Goal: Task Accomplishment & Management: Complete application form

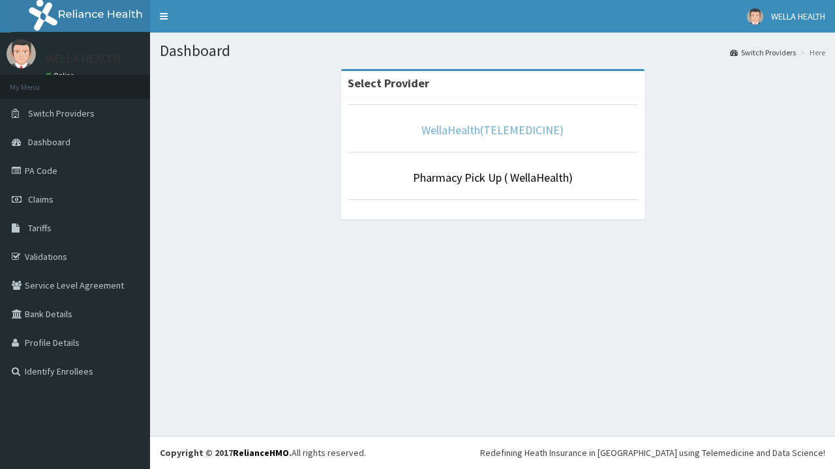
click at [492, 130] on link "WellaHealth(TELEMEDICINE)" at bounding box center [492, 130] width 142 height 15
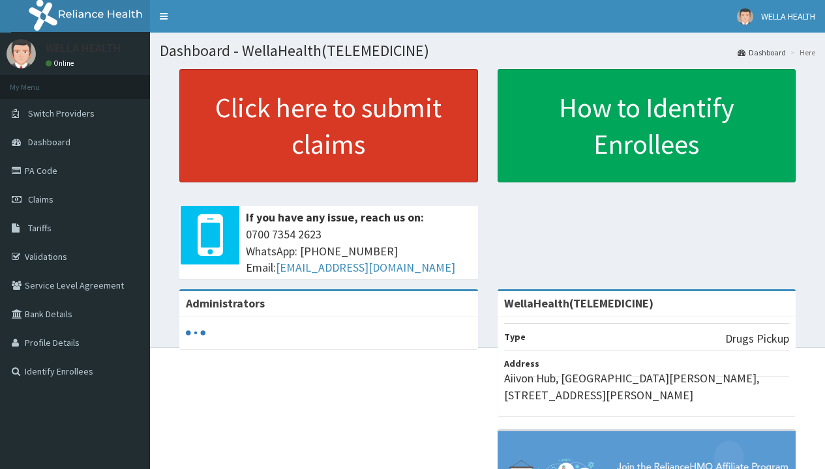
click at [328, 126] on link "Click here to submit claims" at bounding box center [328, 125] width 299 height 113
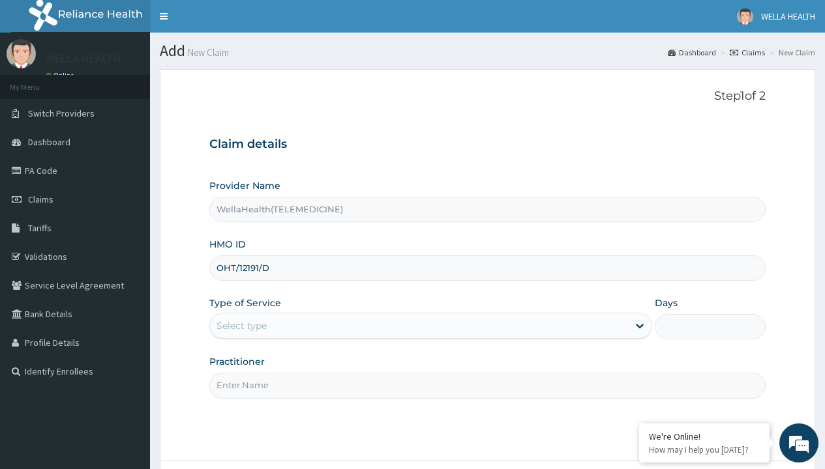
type input "OHT/12191/D"
type input "WellaHealth"
click at [241, 326] on div "Select type" at bounding box center [241, 325] width 50 height 13
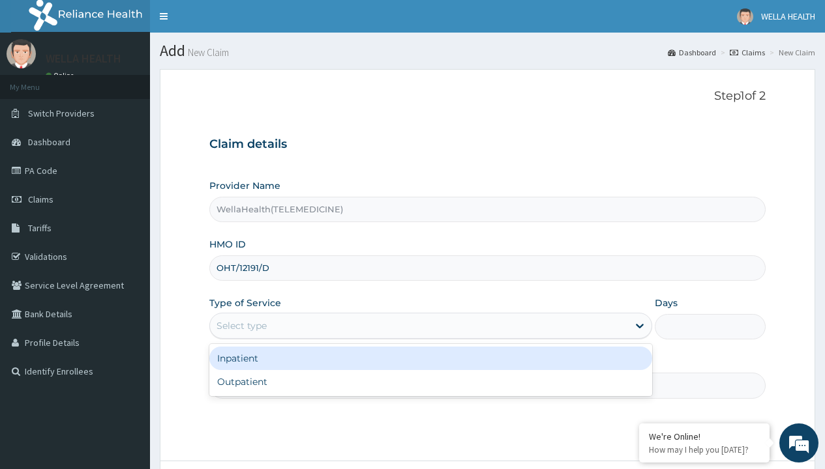
click at [430, 382] on div "Outpatient" at bounding box center [430, 381] width 443 height 23
type input "1"
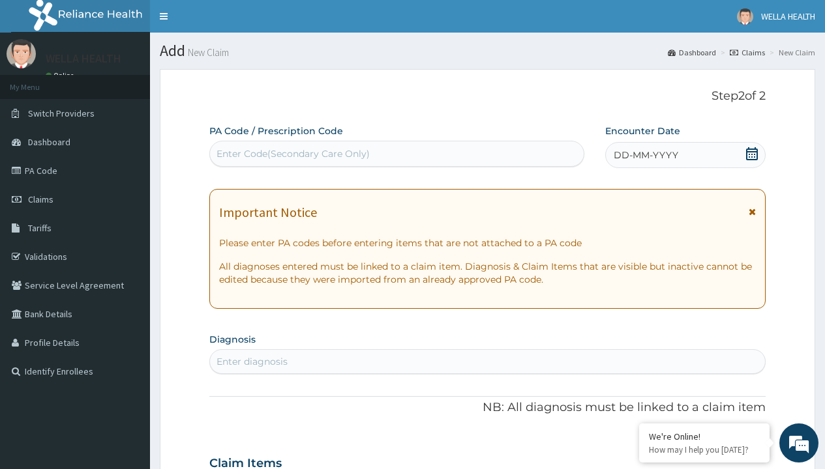
scroll to position [109, 0]
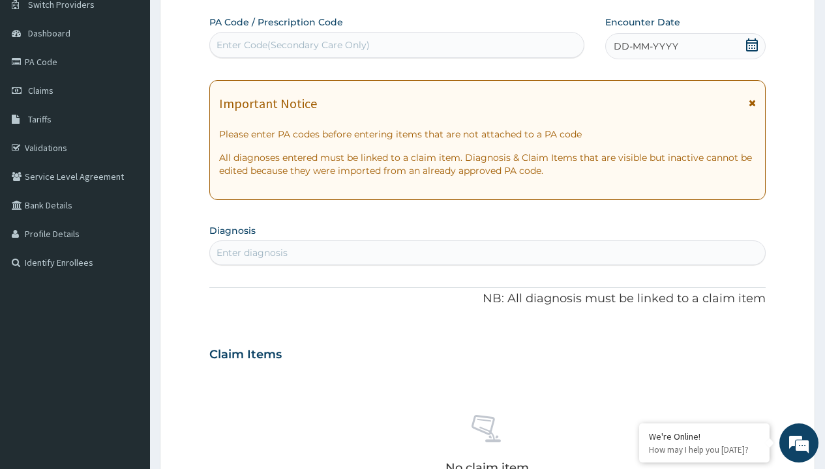
click at [645, 46] on span "DD-MM-YYYY" at bounding box center [646, 46] width 65 height 13
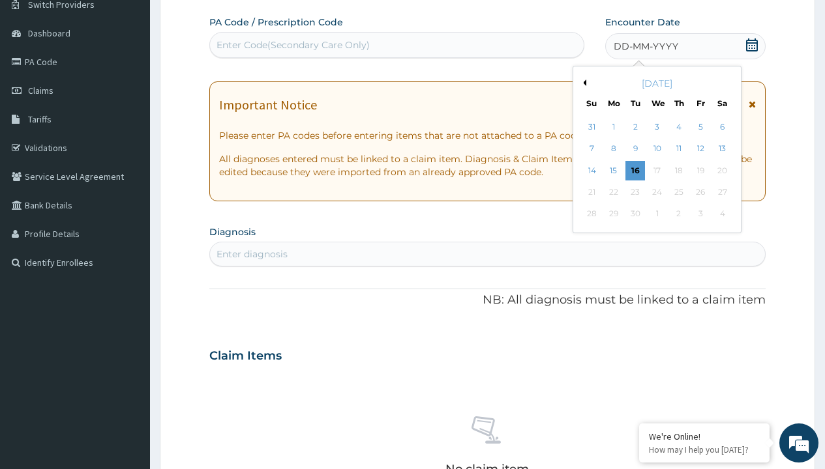
click at [582, 83] on button "Previous Month" at bounding box center [583, 83] width 7 height 7
click at [678, 170] on div "14" at bounding box center [679, 171] width 20 height 20
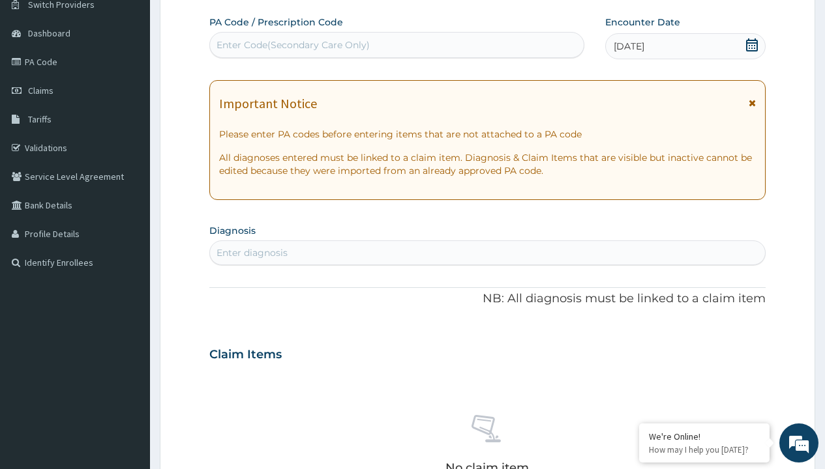
click at [292, 45] on div "Enter Code(Secondary Care Only)" at bounding box center [292, 44] width 153 height 13
type input "PR/9E7090B5"
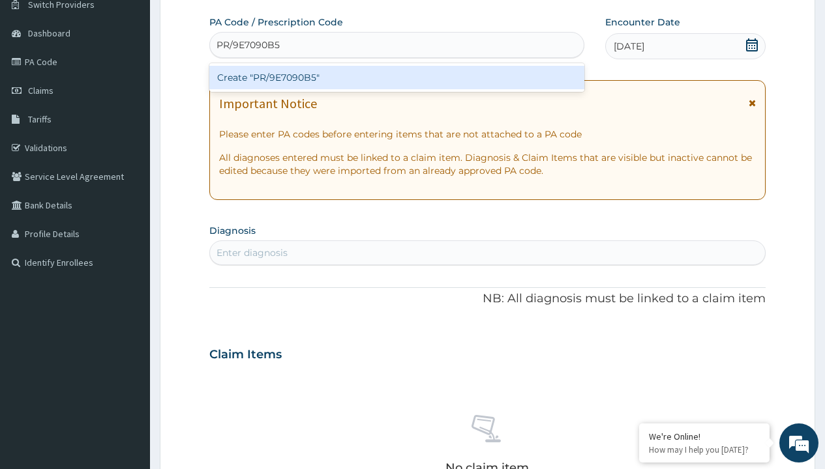
scroll to position [0, 0]
click at [396, 78] on div "Create "PR/9E7090B5"" at bounding box center [396, 77] width 374 height 23
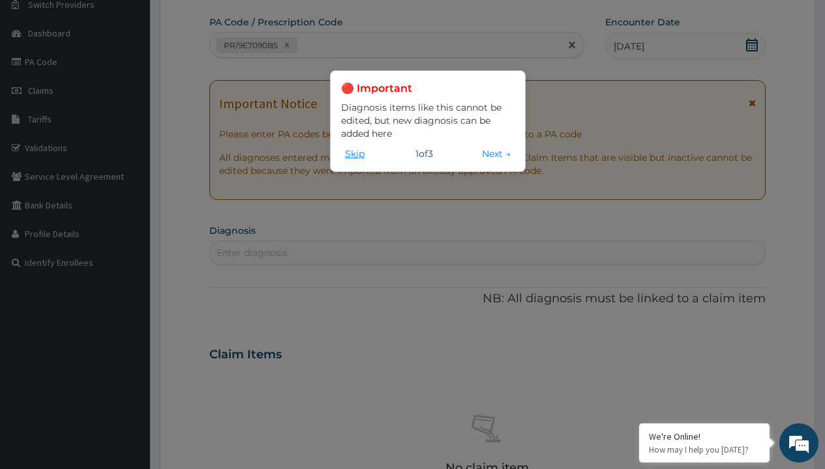
click at [355, 153] on button "Skip" at bounding box center [354, 154] width 27 height 14
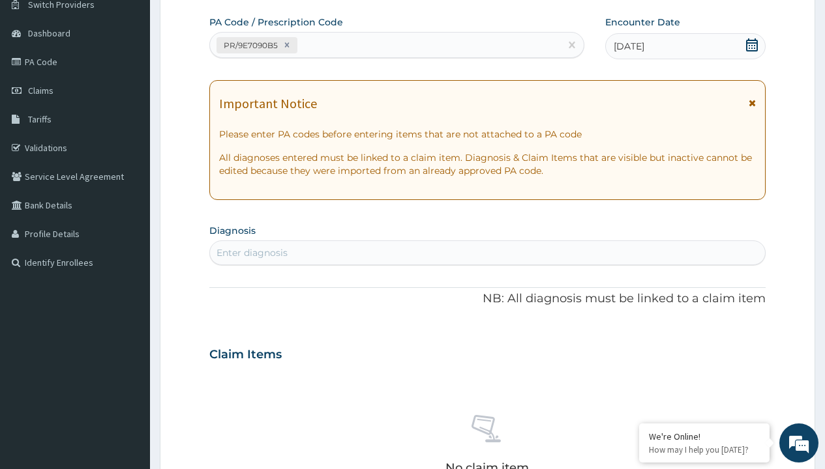
click at [252, 253] on div "Enter diagnosis" at bounding box center [251, 252] width 71 height 13
type input "prescription collected"
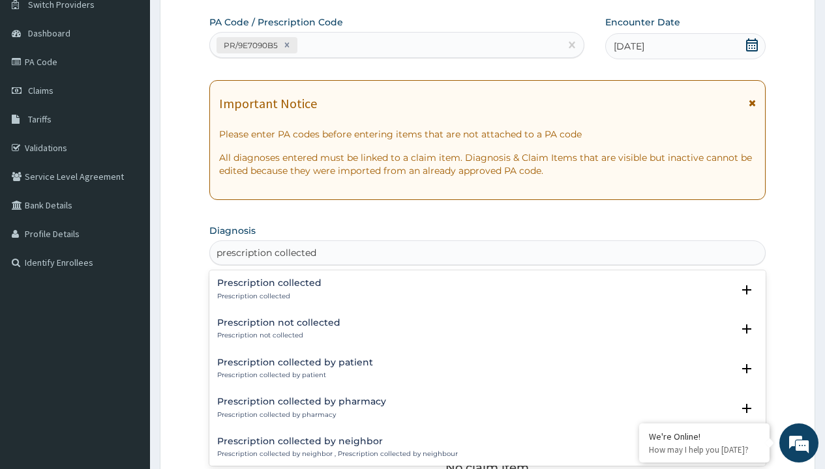
click at [267, 296] on p "Prescription collected" at bounding box center [269, 296] width 104 height 9
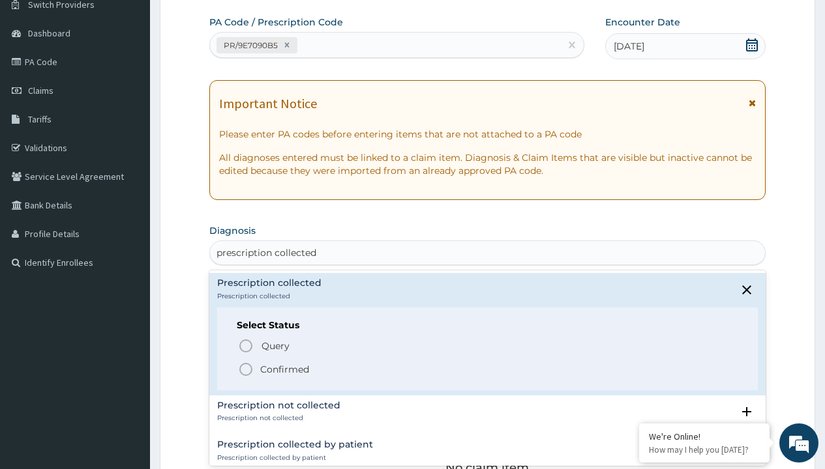
click at [284, 369] on p "Confirmed" at bounding box center [284, 369] width 49 height 13
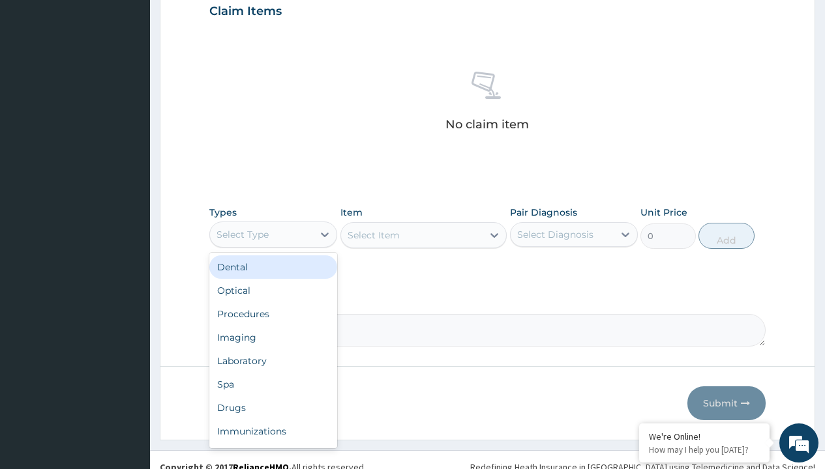
type input "procedures"
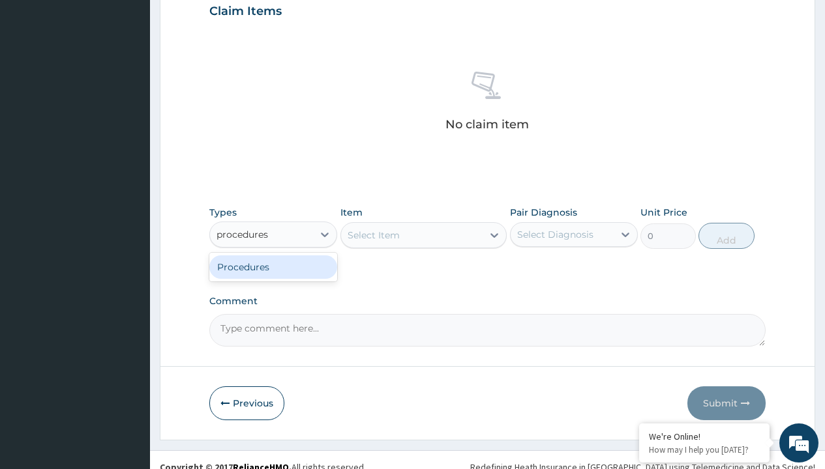
scroll to position [0, 0]
click at [273, 267] on div "Procedures" at bounding box center [273, 267] width 128 height 23
click at [373, 235] on div "Select Item" at bounding box center [374, 235] width 52 height 13
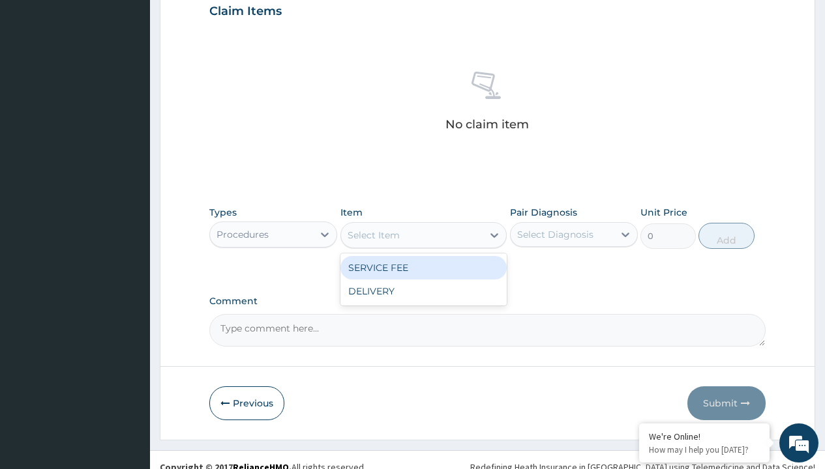
type input "service fee"
click at [423, 267] on div "SERVICE FEE" at bounding box center [423, 267] width 167 height 23
type input "100"
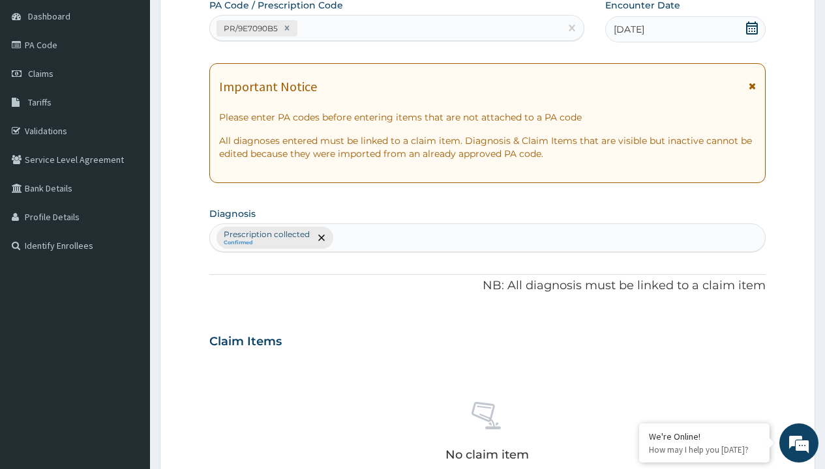
type input "prescription collected"
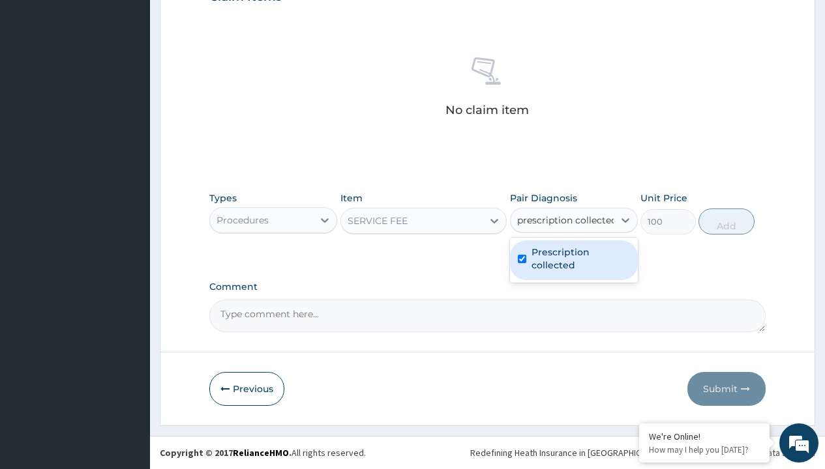
checkbox input "true"
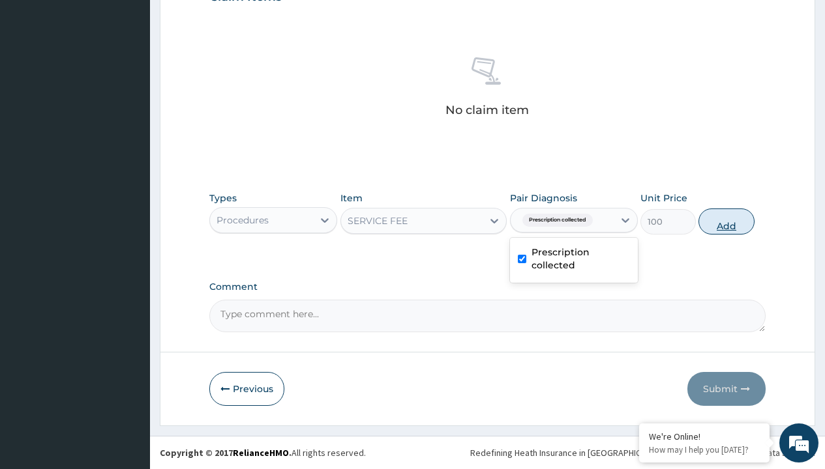
click at [726, 221] on button "Add" at bounding box center [725, 222] width 55 height 26
type input "0"
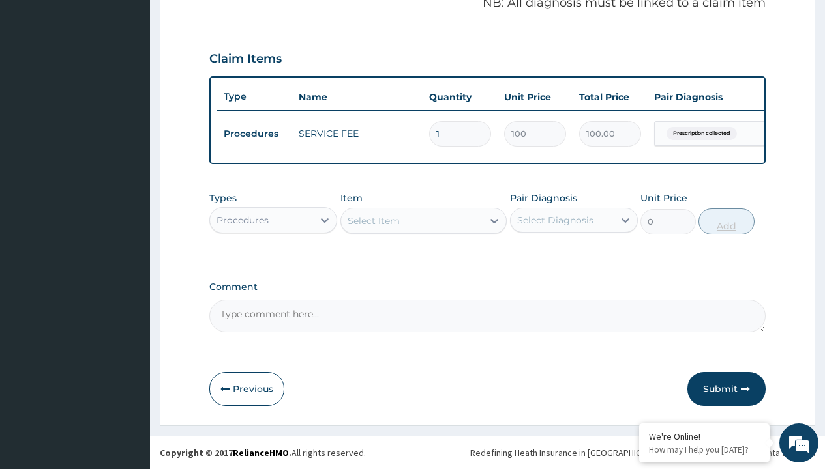
scroll to position [419, 0]
click at [243, 220] on div "Procedures" at bounding box center [242, 220] width 52 height 13
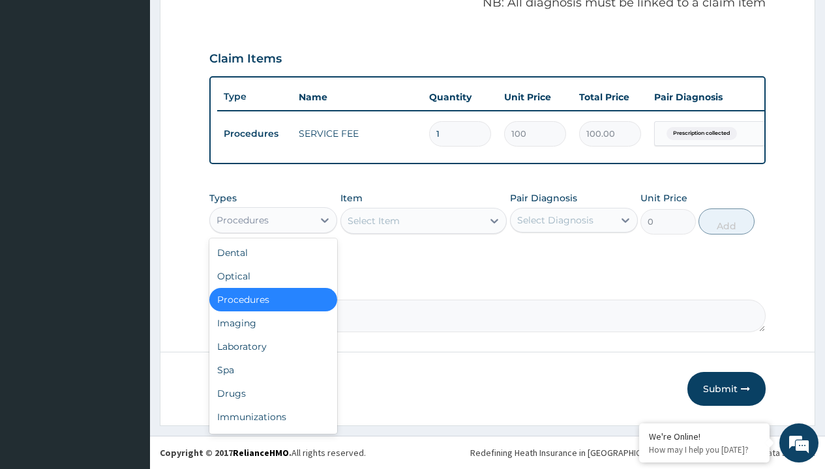
type input "drugs"
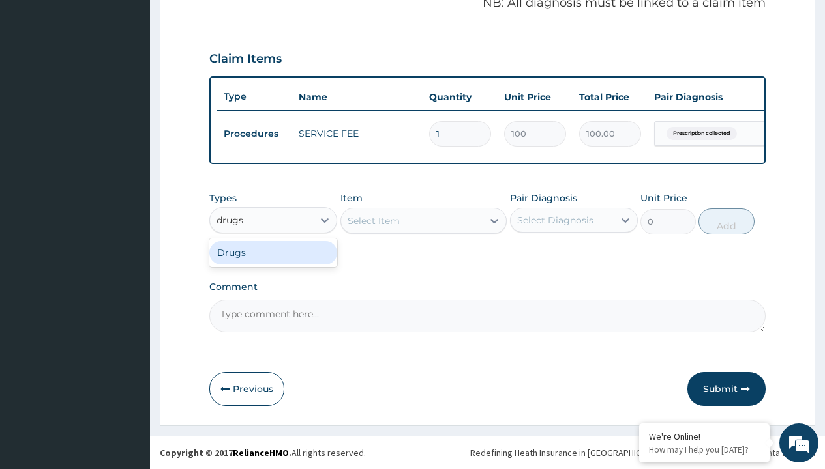
click at [273, 252] on div "Drugs" at bounding box center [273, 252] width 128 height 23
click at [373, 220] on div "Select Item" at bounding box center [423, 221] width 167 height 26
type input "artemether + lumefantrine 20/120 lumartem x24"
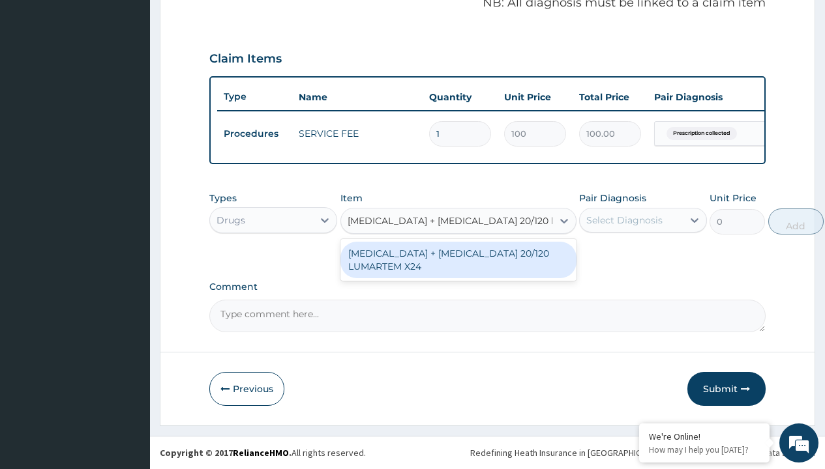
click at [458, 259] on div "ARTEMETHER + LUMEFANTRINE 20/120 LUMARTEM X24" at bounding box center [458, 260] width 236 height 37
type input "121.9000015258789"
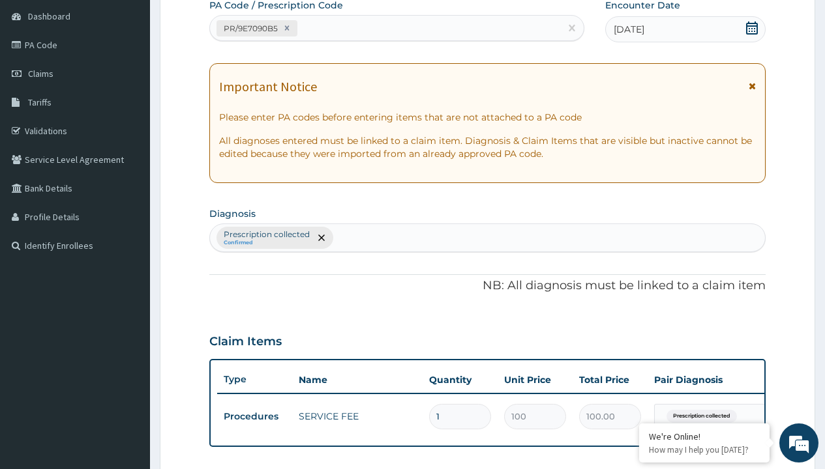
type input "prescription collected"
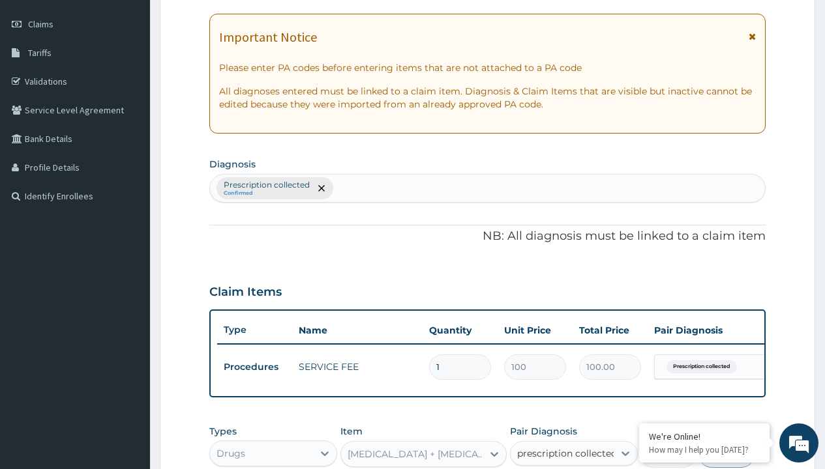
checkbox input "true"
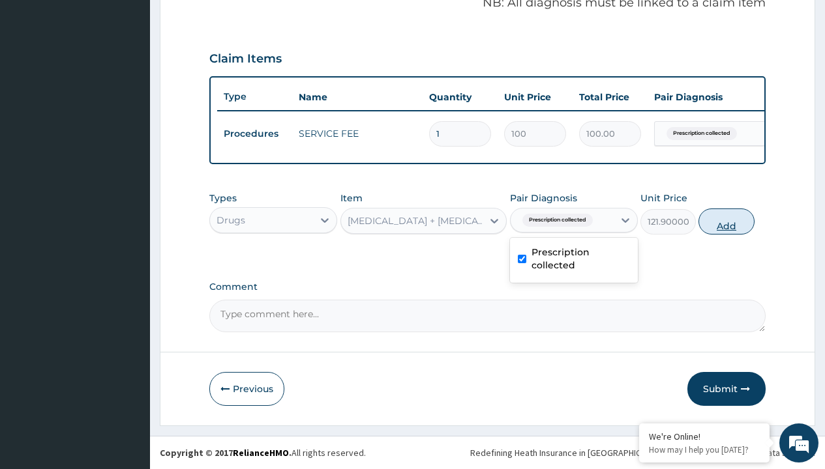
click at [726, 221] on button "Add" at bounding box center [725, 222] width 55 height 26
type input "0"
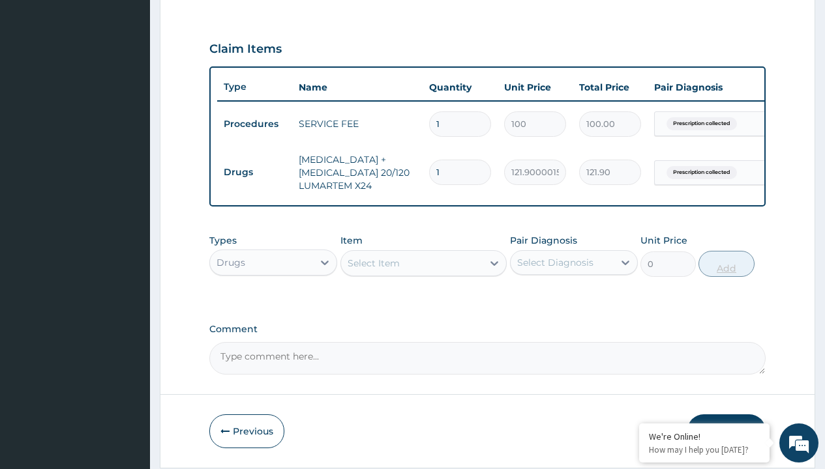
type input "24"
type input "2925.60"
type input "24"
click at [254, 172] on td "Drugs" at bounding box center [254, 172] width 75 height 24
type input "drugs"
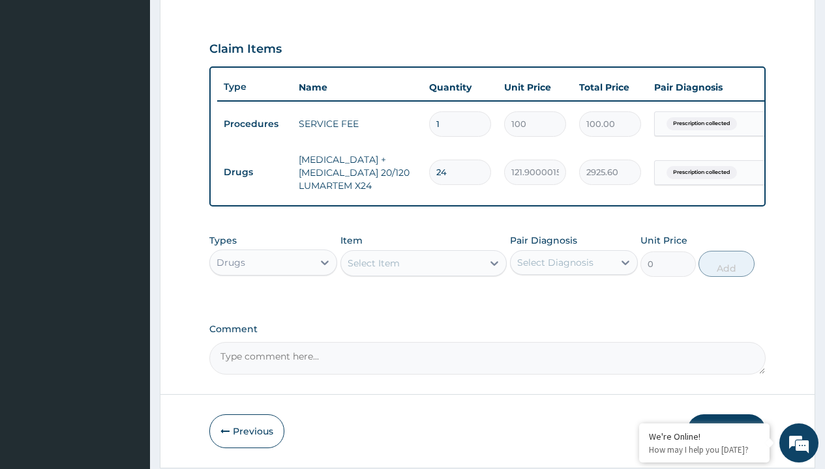
scroll to position [0, 0]
click at [273, 304] on div "Drugs" at bounding box center [273, 295] width 128 height 23
click at [373, 270] on div "Select Item" at bounding box center [374, 263] width 52 height 13
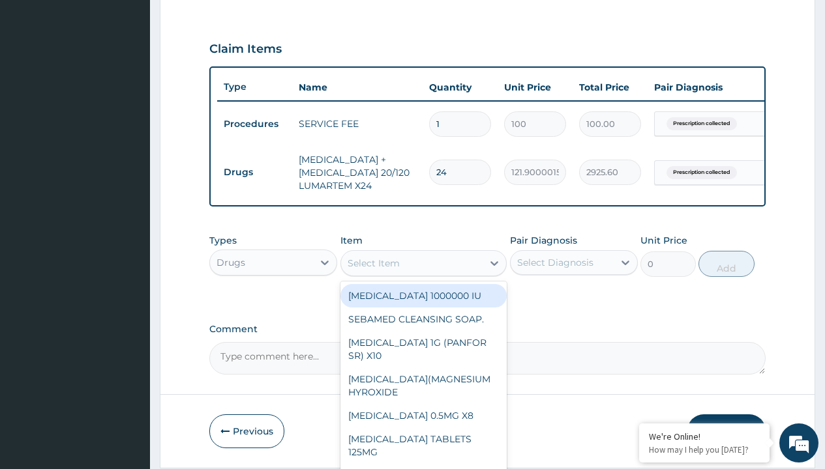
type input "augmentin 228.5"
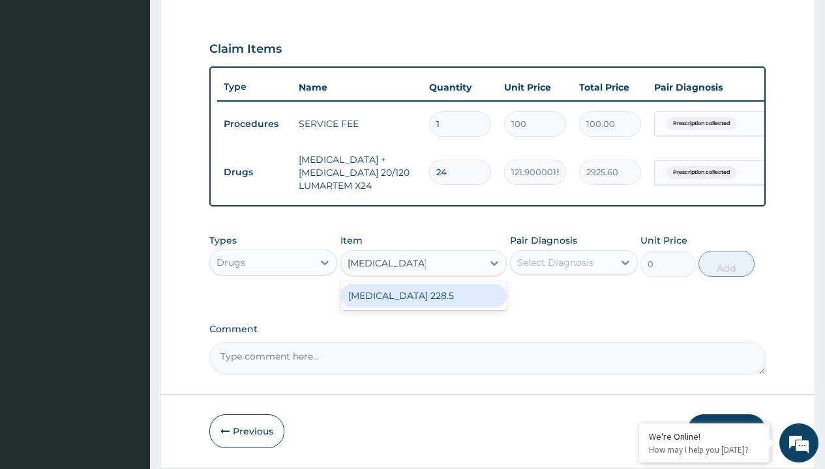
click at [423, 305] on div "AUGMENTIN 228.5" at bounding box center [423, 295] width 167 height 23
type input "9263"
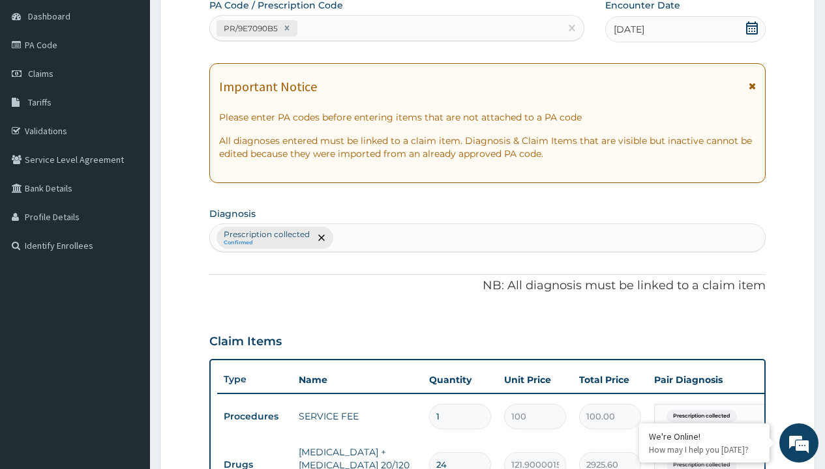
type input "prescription collected"
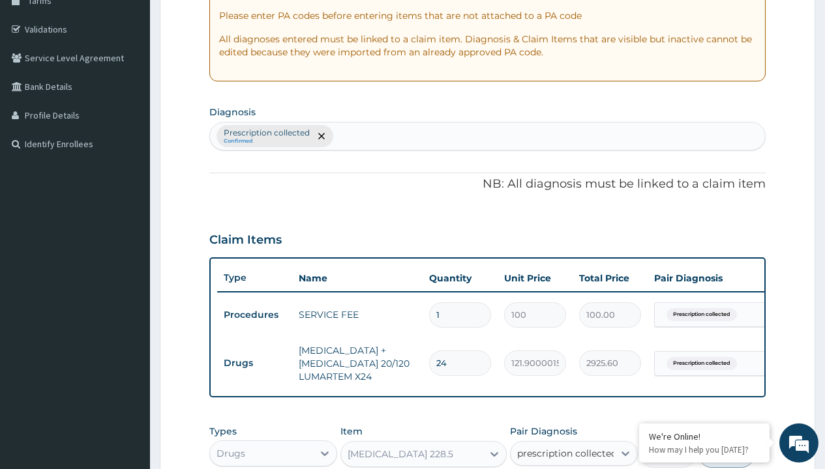
checkbox input "true"
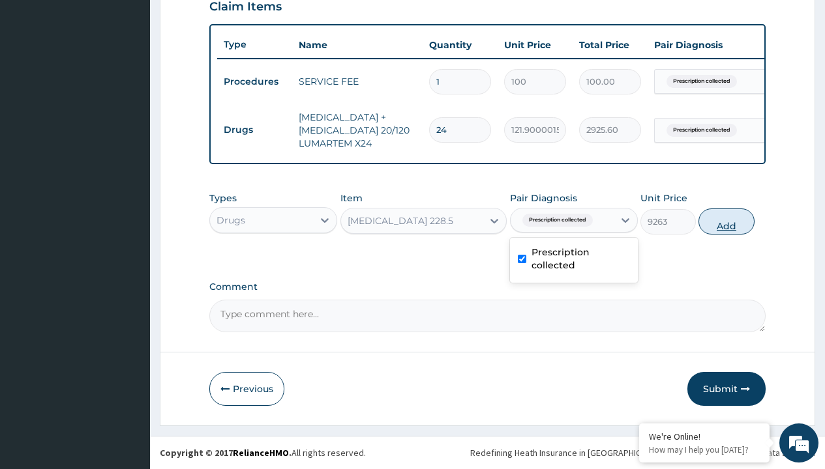
click at [726, 221] on button "Add" at bounding box center [725, 222] width 55 height 26
type input "0"
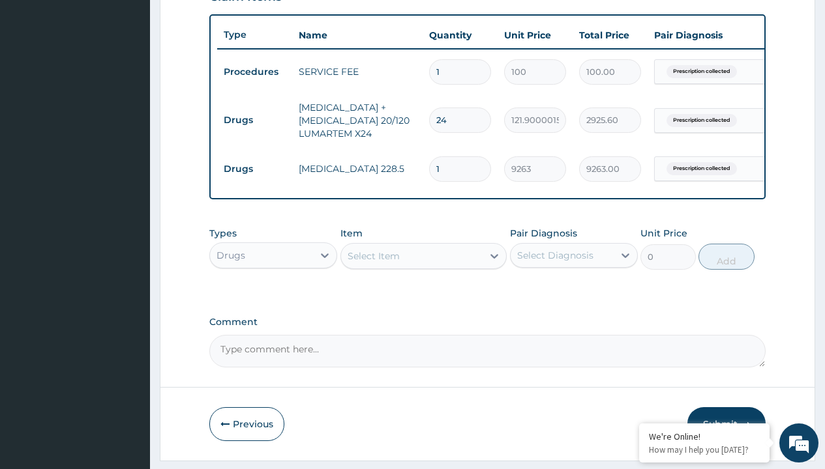
click at [254, 120] on td "Drugs" at bounding box center [254, 120] width 75 height 24
type input "drugs"
click at [273, 297] on div "Drugs" at bounding box center [273, 287] width 128 height 23
click at [373, 263] on div "Select Item" at bounding box center [374, 256] width 52 height 13
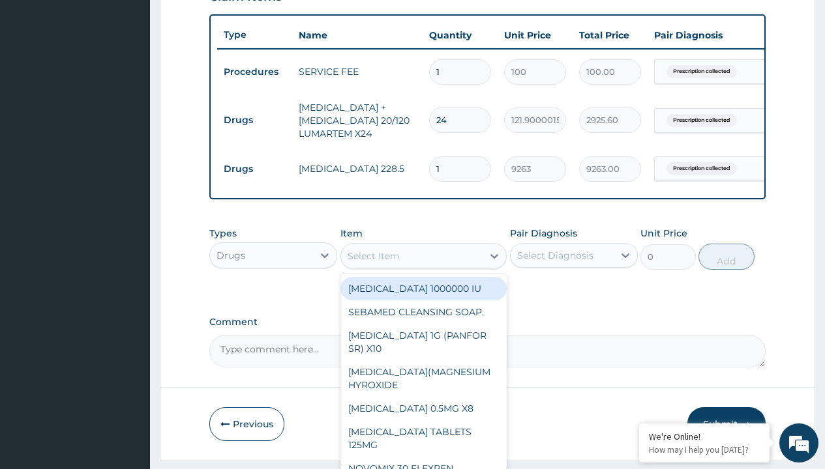
type input "paracetamol syrup emzor/bott"
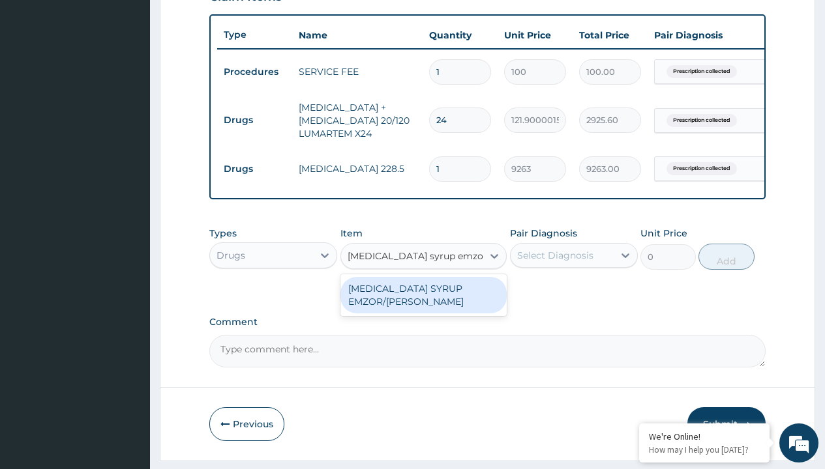
click at [423, 304] on div "PARACETAMOL SYRUP EMZOR/BOTT" at bounding box center [423, 295] width 167 height 37
type input "1214.099975585938"
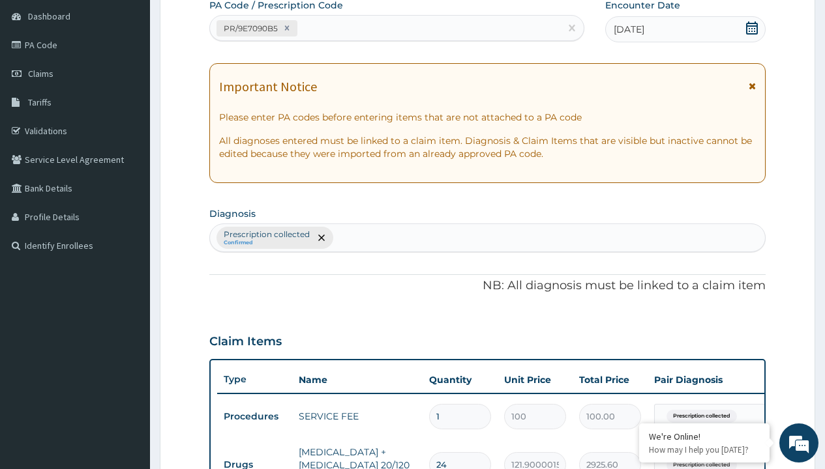
type input "prescription collected"
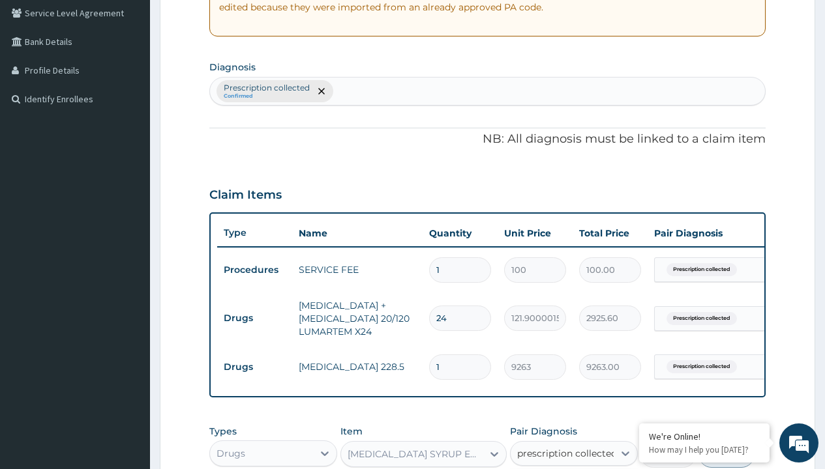
checkbox input "true"
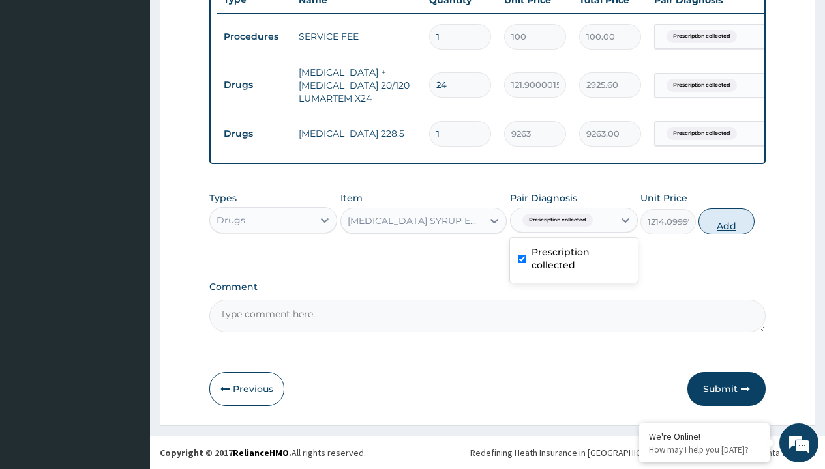
click at [726, 221] on button "Add" at bounding box center [725, 222] width 55 height 26
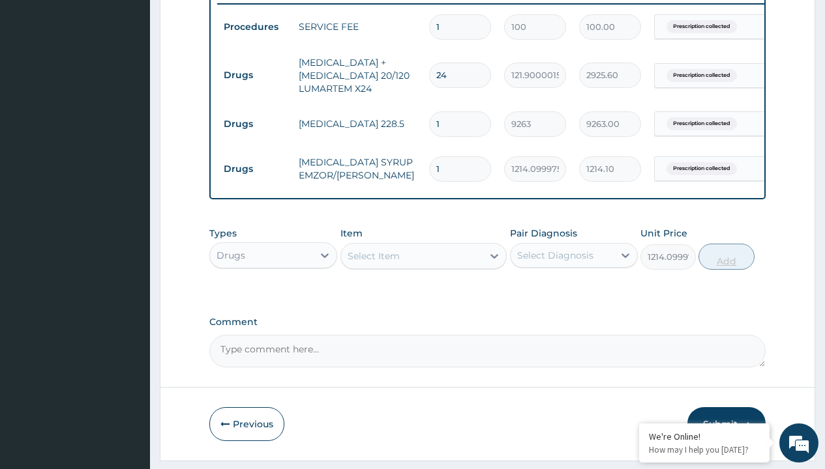
type input "0"
click at [254, 75] on td "Drugs" at bounding box center [254, 75] width 75 height 24
type input "drugs"
click at [273, 297] on div "Drugs" at bounding box center [273, 287] width 128 height 23
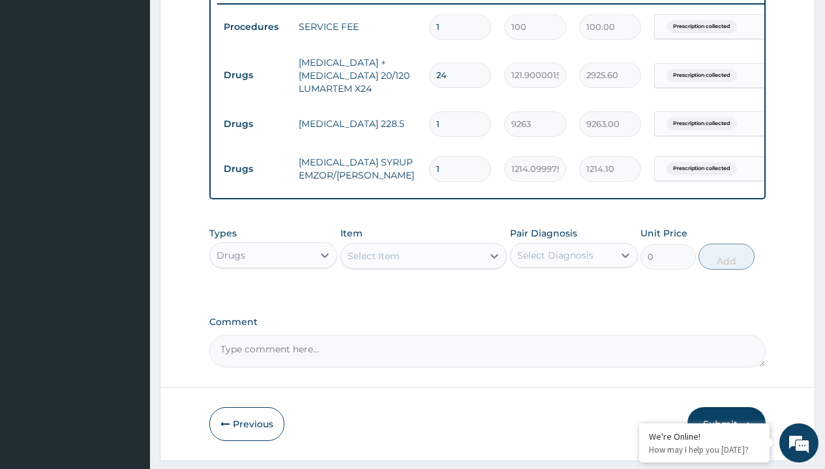
click at [373, 263] on div "Select Item" at bounding box center [374, 256] width 52 height 13
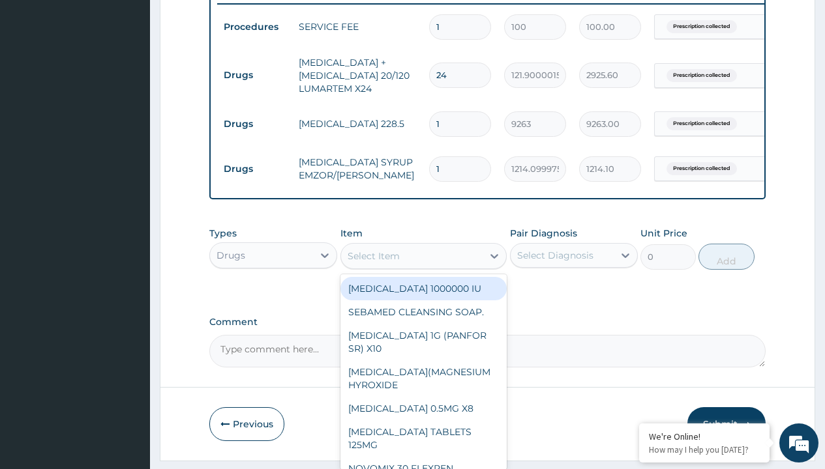
type input "ors/sachet"
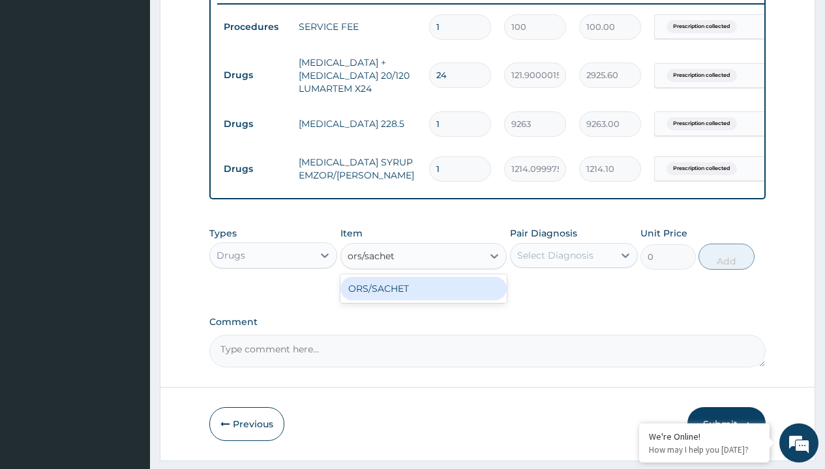
click at [423, 298] on div "ORS/SACHET" at bounding box center [423, 288] width 167 height 23
type input "600"
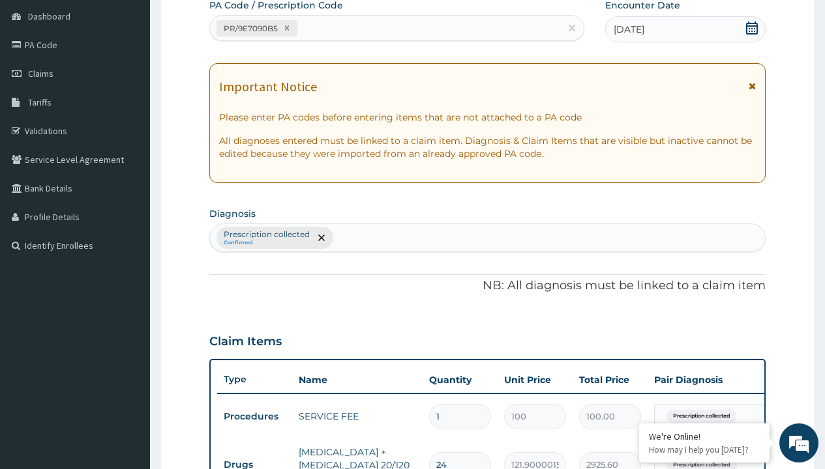
type input "prescription collected"
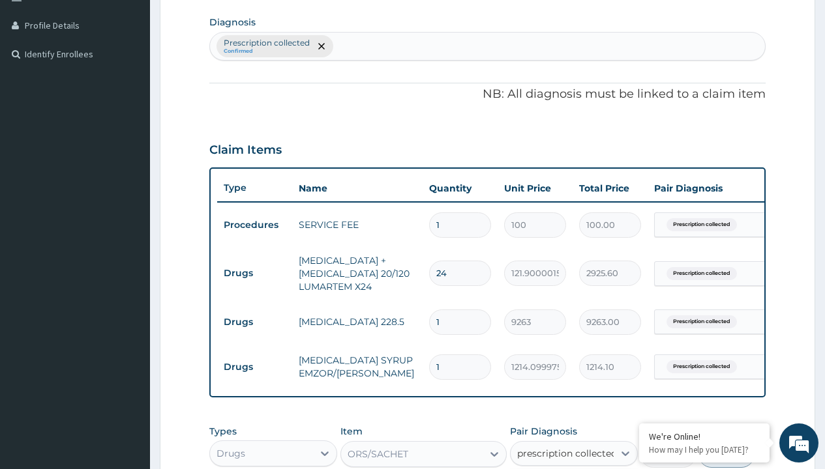
checkbox input "true"
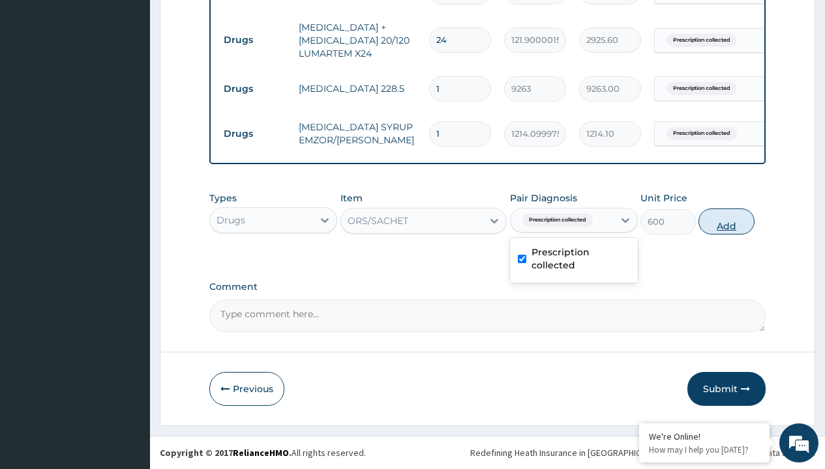
click at [726, 221] on button "Add" at bounding box center [725, 222] width 55 height 26
type input "0"
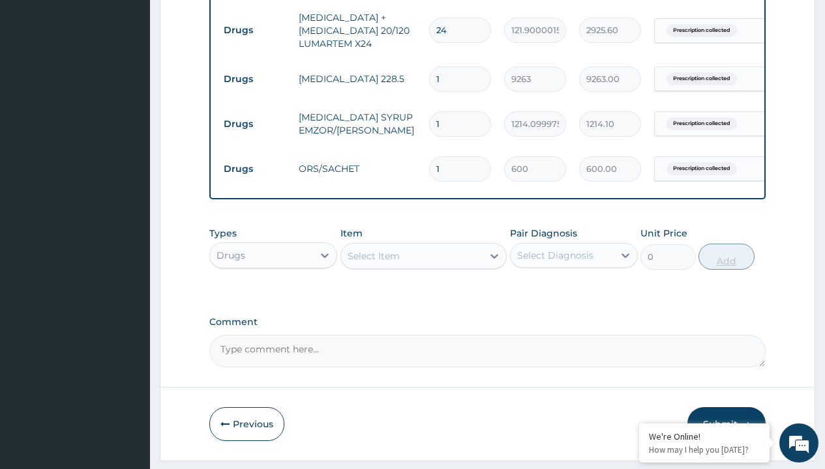
type input "3"
type input "1800.00"
type input "3"
click at [254, 30] on td "Drugs" at bounding box center [254, 30] width 75 height 24
type input "drugs"
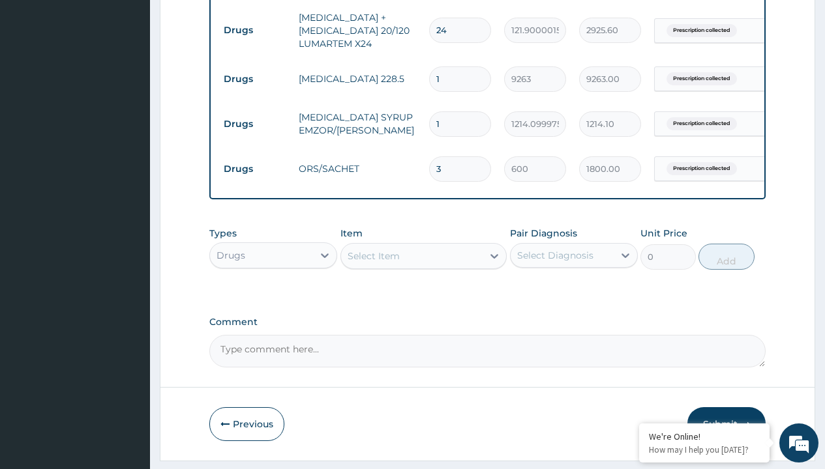
scroll to position [0, 0]
click at [273, 297] on div "Drugs" at bounding box center [273, 287] width 128 height 23
click at [373, 263] on div "Select Item" at bounding box center [374, 256] width 52 height 13
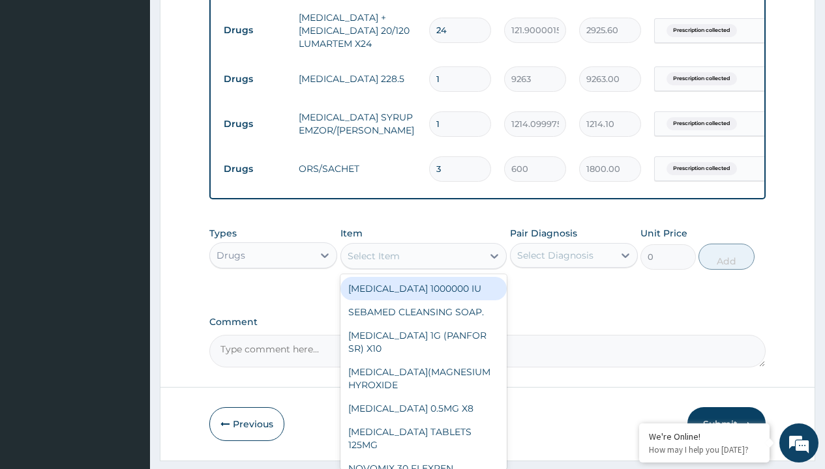
type input "zinc 20mg by 10"
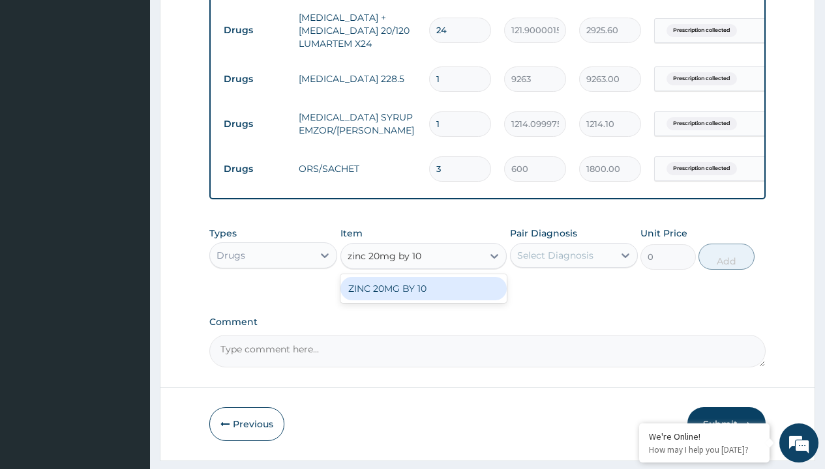
click at [423, 298] on div "ZINC 20MG BY 10" at bounding box center [423, 288] width 167 height 23
type input "15"
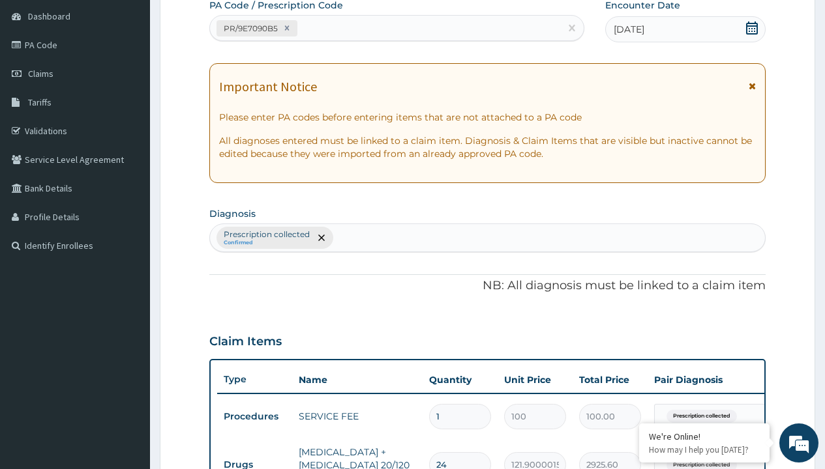
type input "prescription collected"
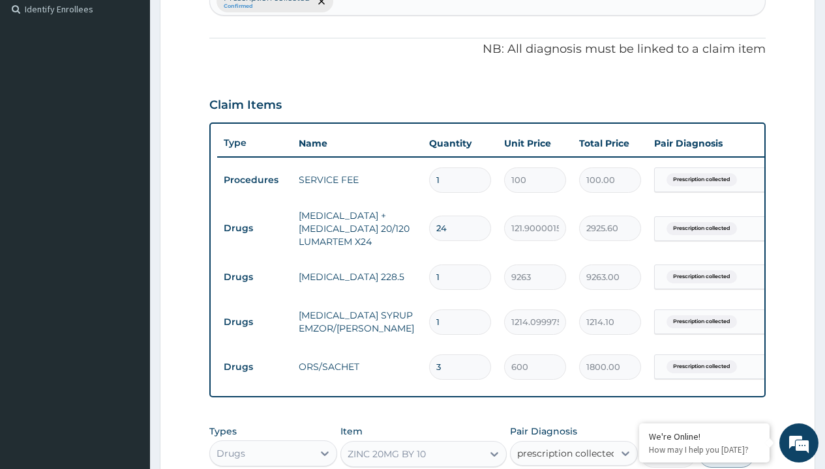
checkbox input "true"
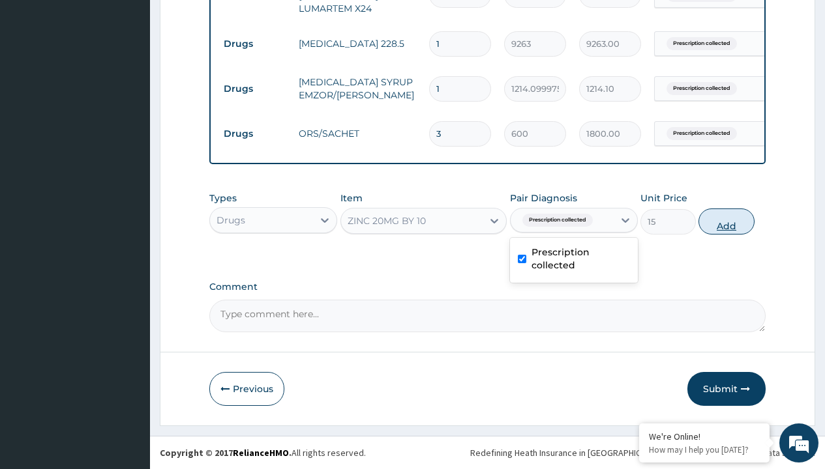
click at [726, 221] on button "Add" at bounding box center [725, 222] width 55 height 26
type input "0"
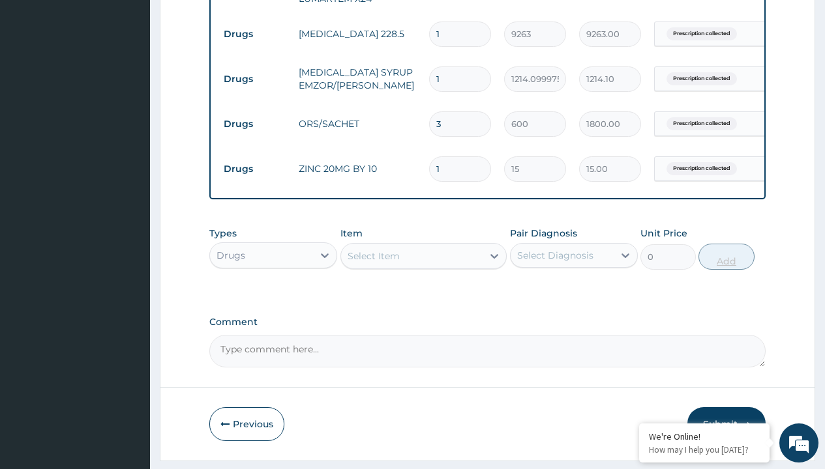
type input "10"
type input "150.00"
type input "10"
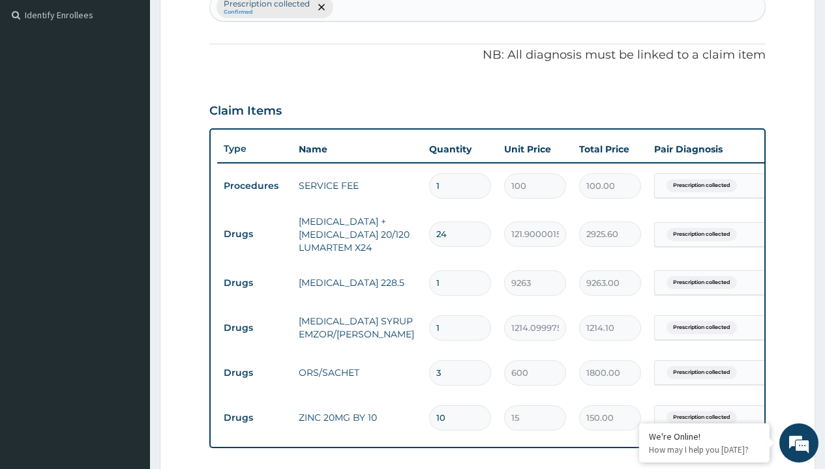
type input "drugs"
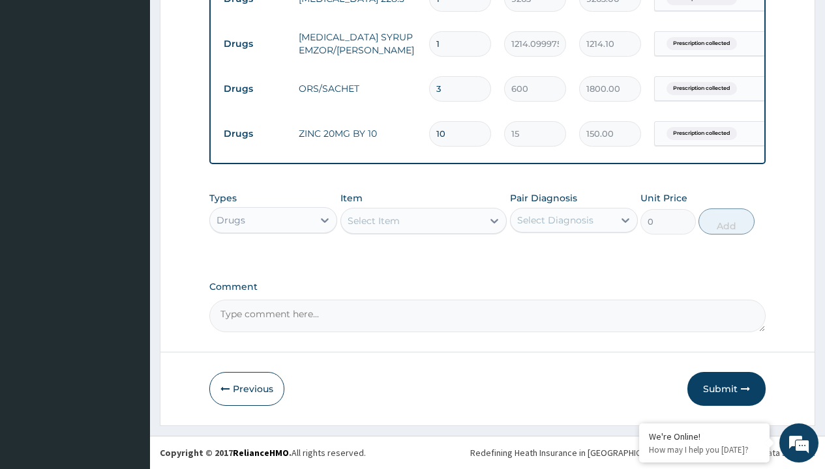
click at [373, 220] on div "Select Item" at bounding box center [374, 221] width 52 height 13
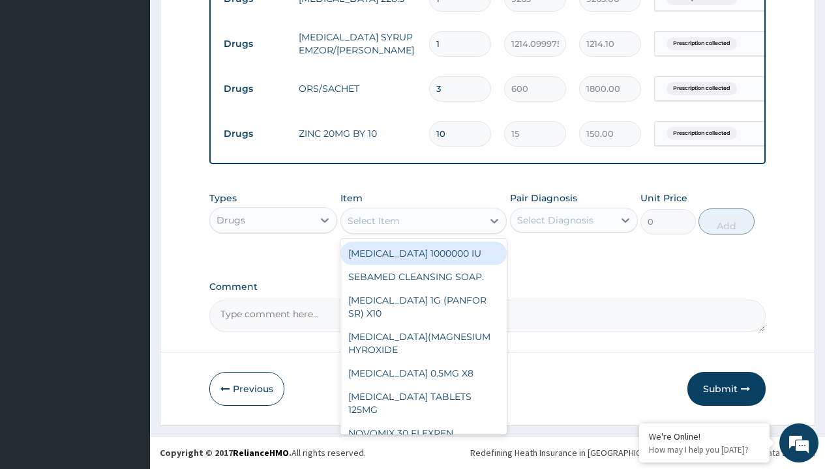
type input "cetirizine syrup"
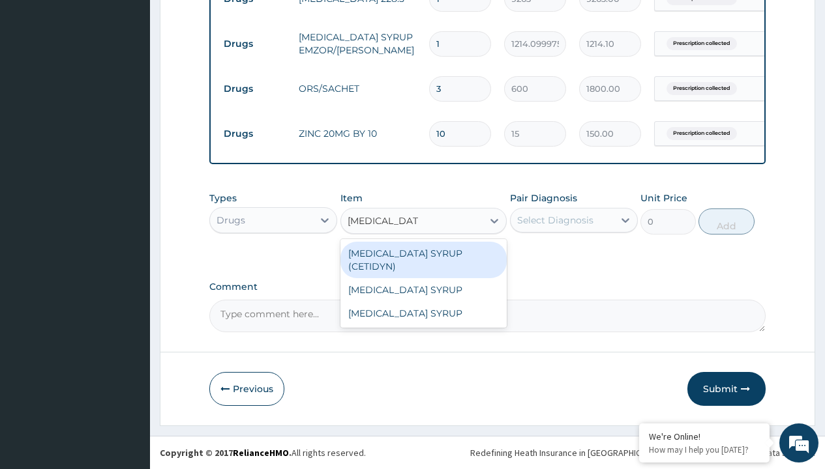
click at [423, 253] on div "CETIRIZINE SYRUP (CETIDYN)" at bounding box center [423, 260] width 167 height 37
type input "2200"
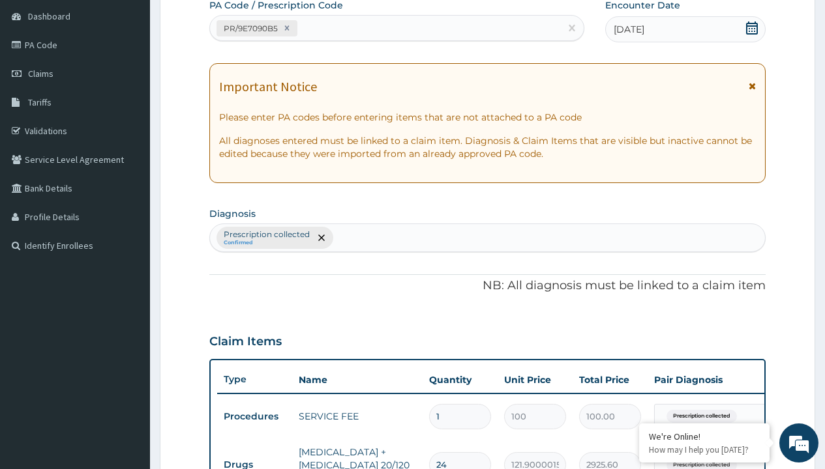
type input "prescription collected"
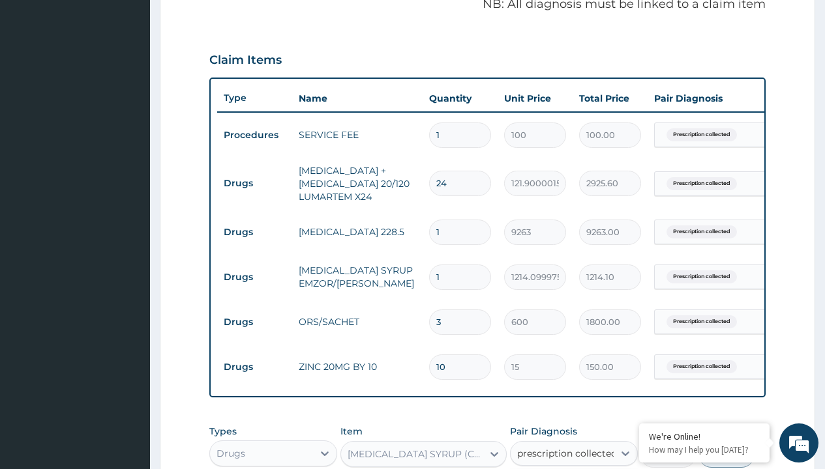
checkbox input "true"
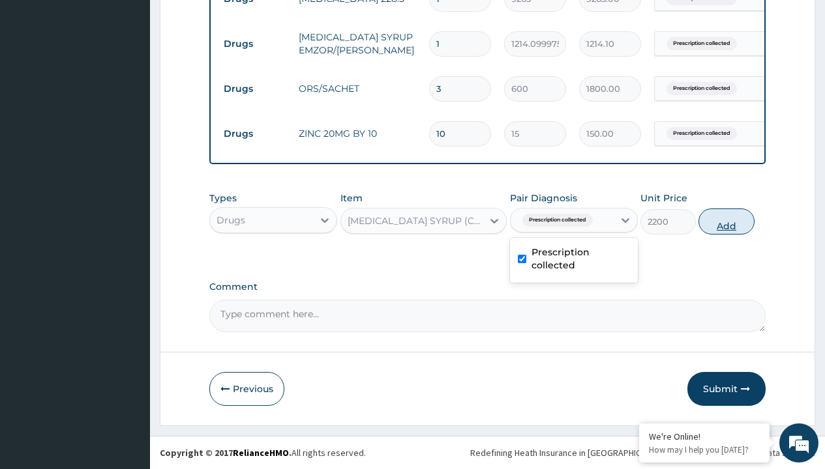
click at [726, 221] on button "Add" at bounding box center [725, 222] width 55 height 26
type input "0"
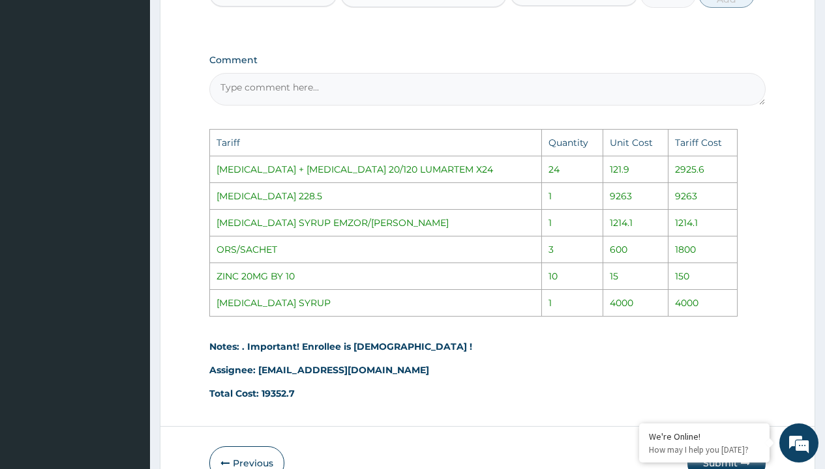
scroll to position [900, 0]
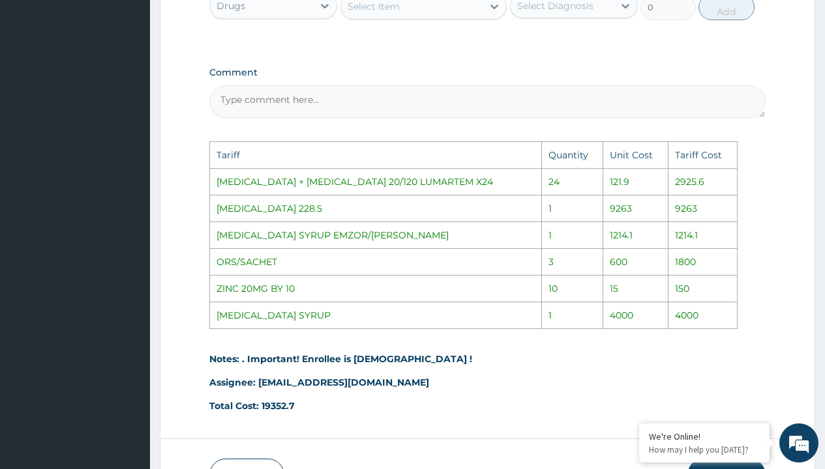
click at [359, 10] on div "Select Item" at bounding box center [374, 6] width 52 height 13
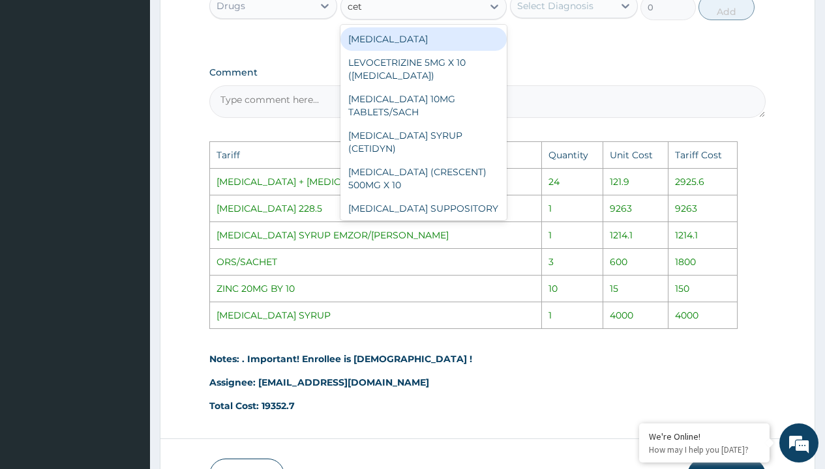
type input "ceti"
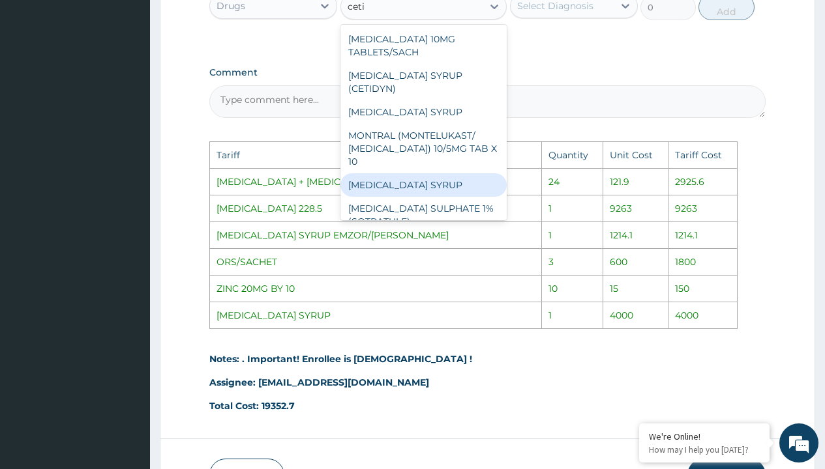
click at [450, 185] on div "CETIRIZINE SYRUP" at bounding box center [423, 184] width 167 height 23
type input "4000"
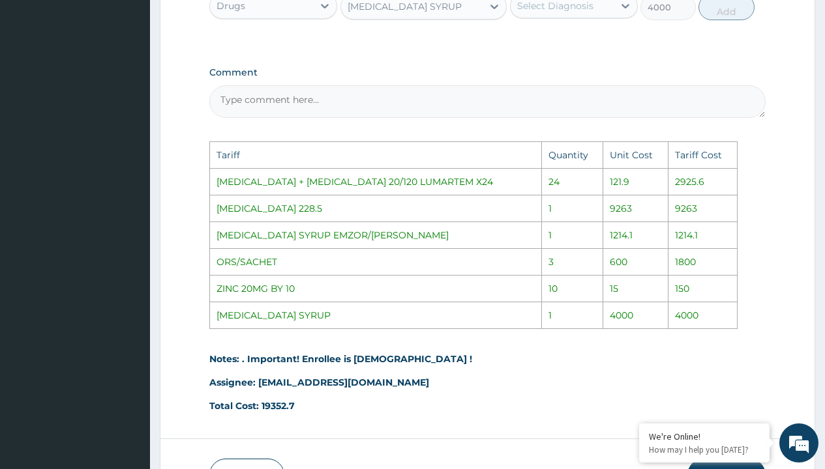
click at [567, 12] on div "Select Diagnosis" at bounding box center [555, 5] width 76 height 13
click at [584, 50] on label "Prescription collected" at bounding box center [580, 44] width 98 height 26
checkbox input "true"
click at [720, 20] on button "Add" at bounding box center [725, 7] width 55 height 26
type input "0"
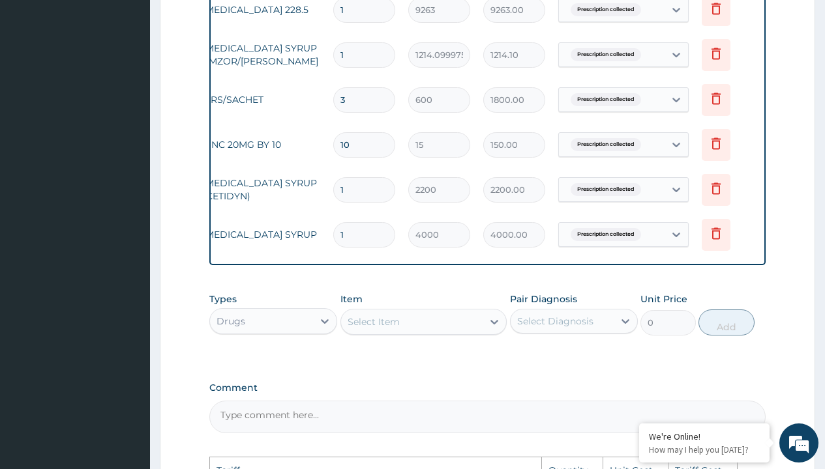
scroll to position [0, 98]
click at [718, 186] on icon at bounding box center [713, 189] width 16 height 16
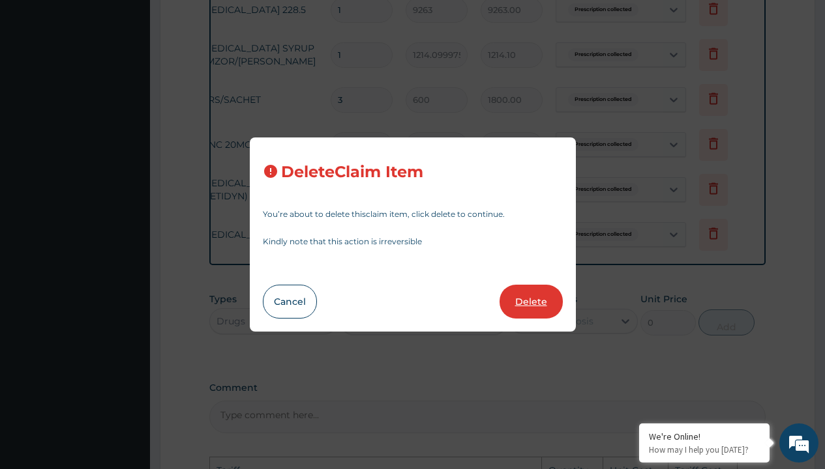
click at [524, 306] on button "Delete" at bounding box center [530, 302] width 63 height 34
type input "4000"
type input "4000.00"
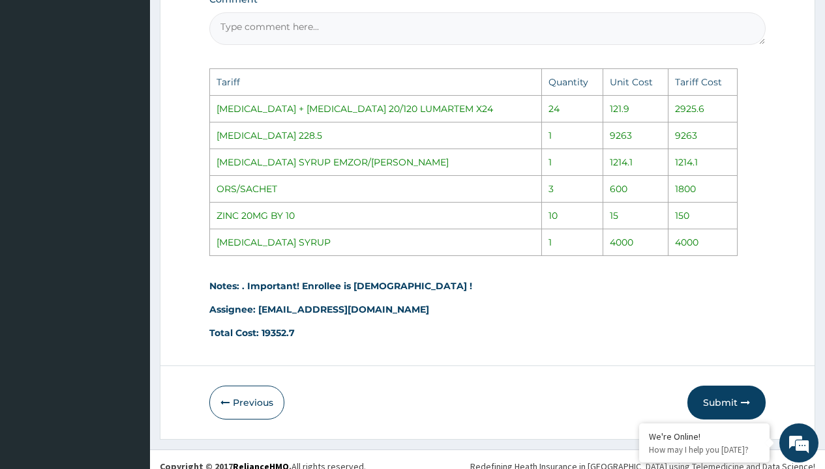
scroll to position [997, 0]
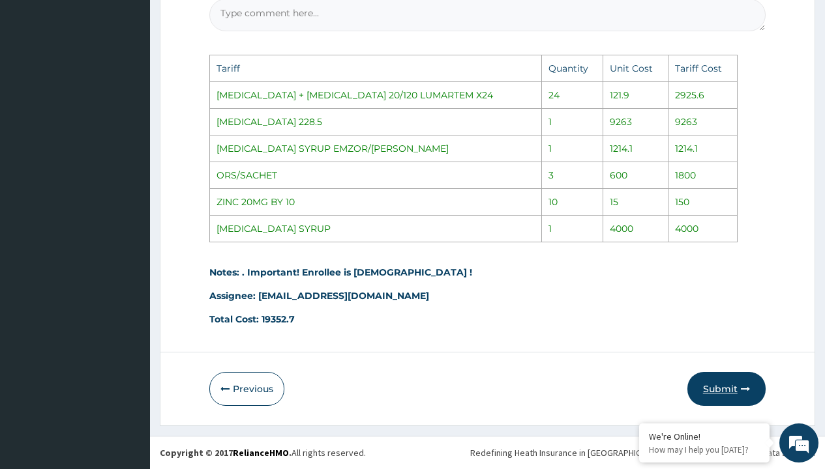
click at [722, 390] on button "Submit" at bounding box center [726, 389] width 78 height 34
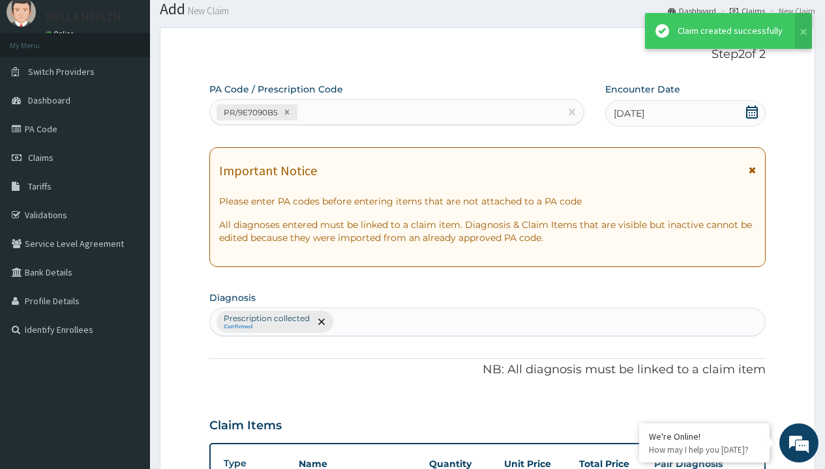
scroll to position [696, 0]
